Goal: Transaction & Acquisition: Purchase product/service

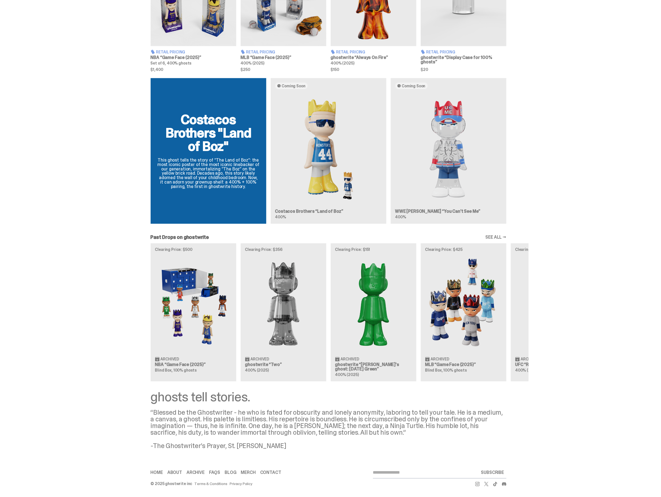
scroll to position [129, 0]
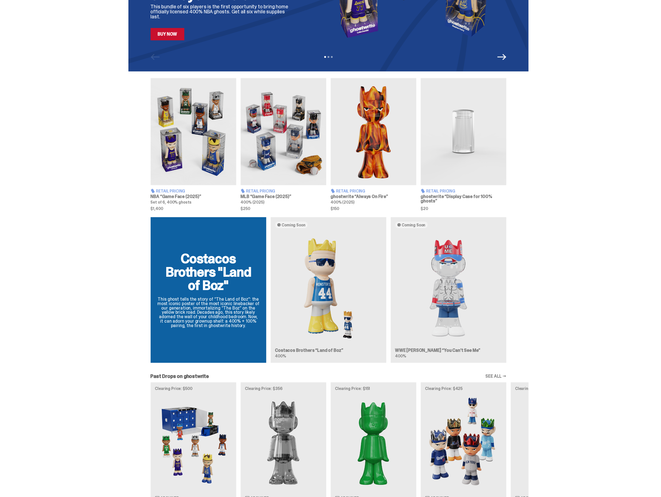
click at [317, 293] on div "Costacos Brothers "Land of Boz" This ghost tells the story of “The Land of Boz”…" at bounding box center [328, 292] width 400 height 150
click at [331, 251] on div "Costacos Brothers "Land of Boz" This ghost tells the story of “The Land of Boz”…" at bounding box center [328, 292] width 400 height 150
click at [295, 226] on div "Costacos Brothers "Land of Boz" This ghost tells the story of “The Land of Boz”…" at bounding box center [328, 292] width 400 height 150
click at [310, 263] on div "Costacos Brothers "Land of Boz" This ghost tells the story of “The Land of Boz”…" at bounding box center [328, 292] width 400 height 150
click at [312, 264] on div "Costacos Brothers "Land of Boz" This ghost tells the story of “The Land of Boz”…" at bounding box center [328, 292] width 400 height 150
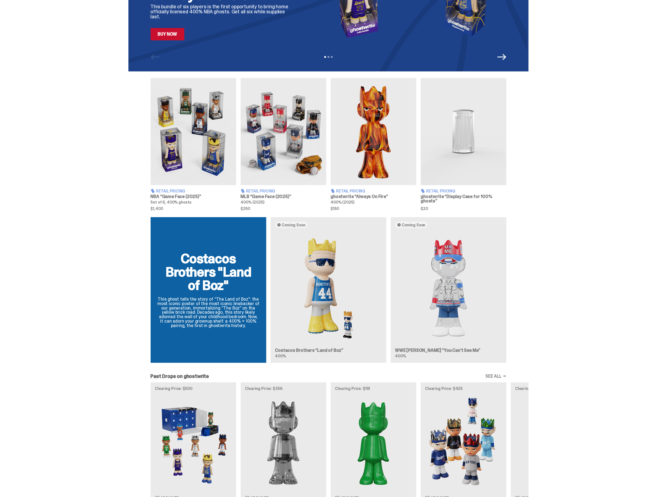
click at [339, 274] on div "Costacos Brothers "Land of Boz" This ghost tells the story of “The Land of Boz”…" at bounding box center [328, 292] width 400 height 150
click at [372, 275] on div "Costacos Brothers "Land of Boz" This ghost tells the story of “The Land of Boz”…" at bounding box center [328, 292] width 400 height 150
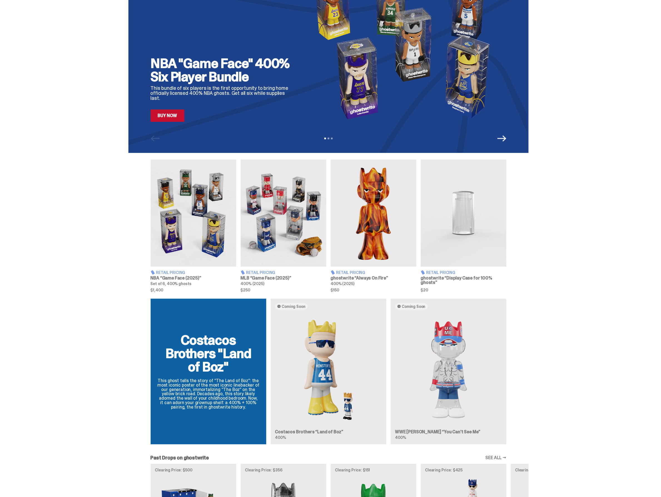
scroll to position [0, 0]
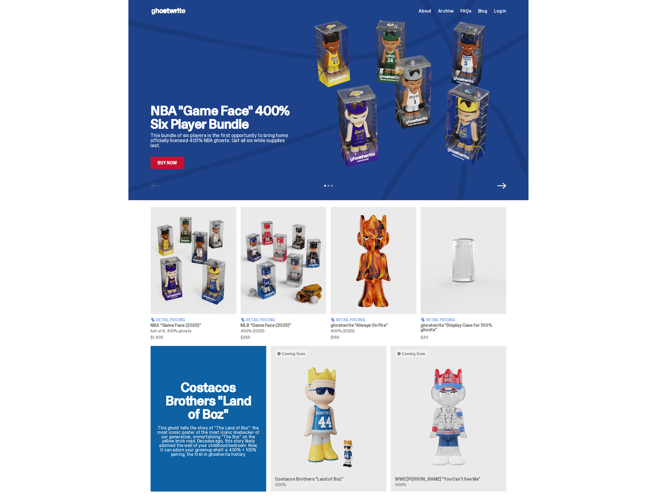
click at [172, 165] on link "Buy Now" at bounding box center [168, 163] width 34 height 12
